Goal: Task Accomplishment & Management: Manage account settings

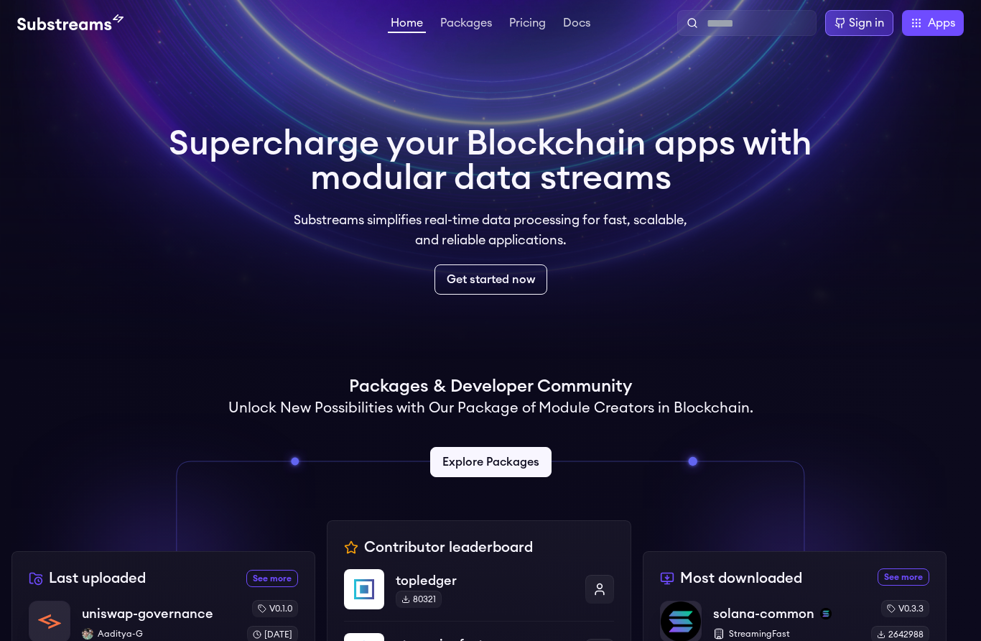
click at [879, 27] on div "Sign in" at bounding box center [866, 22] width 35 height 17
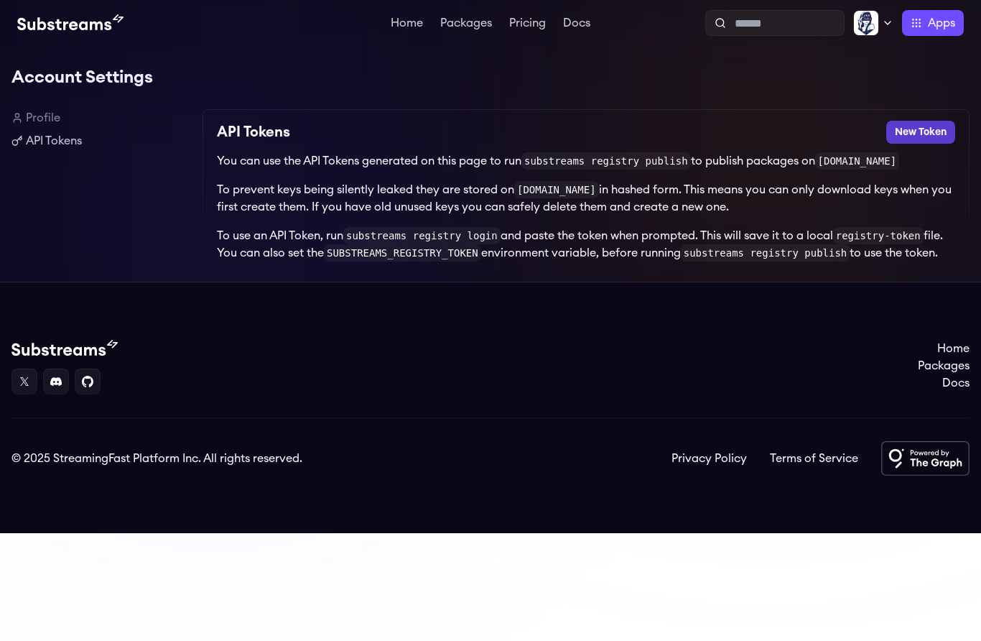
click at [905, 141] on button "New Token" at bounding box center [920, 132] width 69 height 23
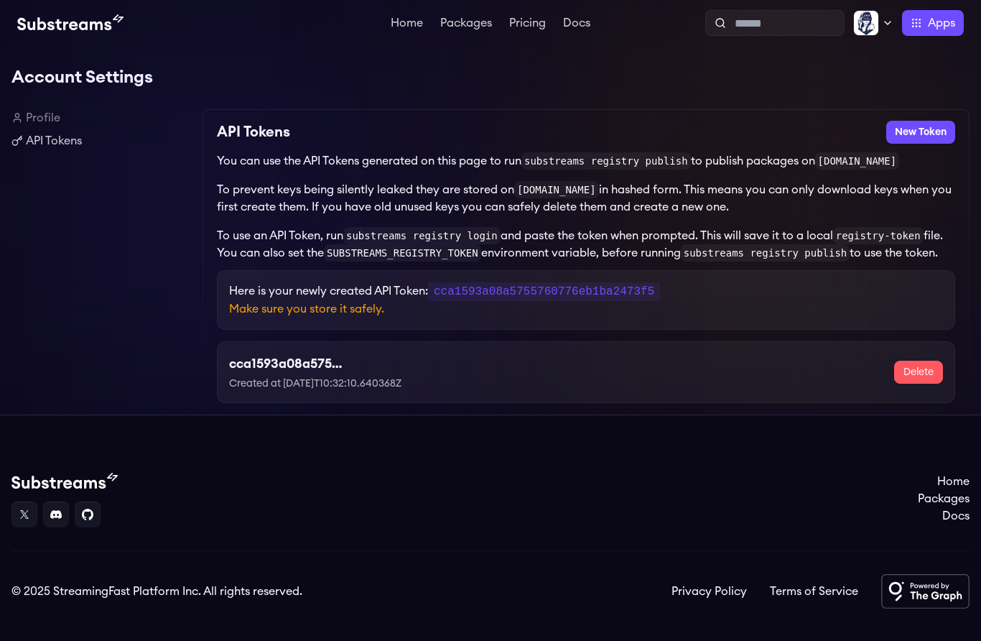
click at [617, 301] on code "cca1593a08a5755760776eb1ba2473f5" at bounding box center [544, 291] width 232 height 19
copy code "cca1593a08a5755760776eb1ba2473f5"
